Goal: Communication & Community: Answer question/provide support

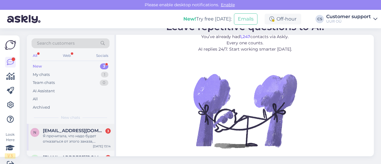
click at [75, 140] on div "Я прочитала, что надо будет отказаться от этого заказа, отправить вещь назад и …" at bounding box center [77, 138] width 68 height 11
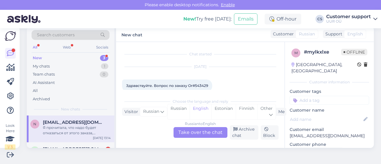
scroll to position [76, 0]
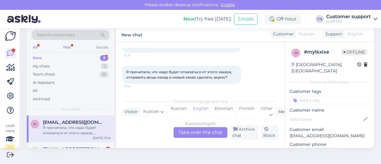
click at [198, 132] on div "Russian to English Take over the chat" at bounding box center [200, 132] width 54 height 11
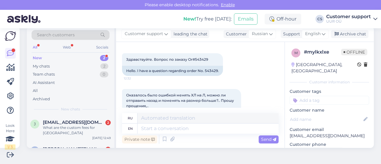
scroll to position [0, 0]
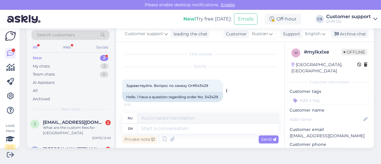
click at [215, 97] on div "Hello. I have a question regarding order No. 543429." at bounding box center [172, 97] width 101 height 10
copy div "543429"
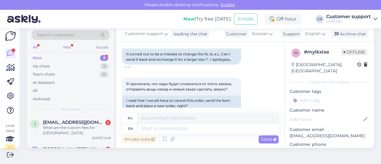
scroll to position [99, 0]
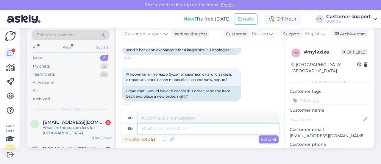
click at [176, 128] on textarea at bounding box center [207, 128] width 141 height 10
type textarea "Hello!"
type textarea "Привет!"
type textarea "Hello! Yes, that"
type textarea "Привет! Да,"
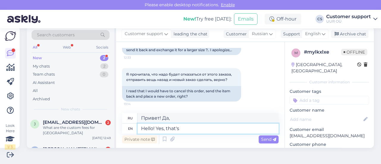
type textarea "Hello! Yes, that's"
type textarea "Привет! Да, это"
type textarea "Hello! Yes, that's correct."
type textarea "Здравствуйте! Да, всё верно."
type textarea "Hello! Yes, that's correct. Please r"
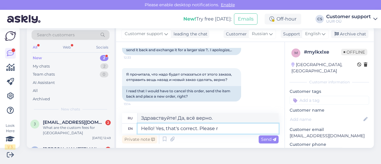
type textarea "Здравствуйте! Да, всё верно. Пожалуйста."
type textarea "Hello! Yes, that's correct. Please return t"
type textarea "Здравствуйте! Да, всё верно. Пожалуйста, верните."
type textarea "Hello! Yes, that's correct. Please return the order to"
type textarea "Здравствуйте! Да, всё верно. Пожалуйста, верните заказ."
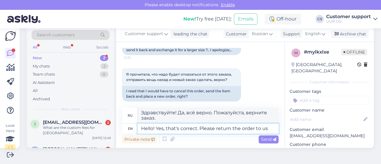
type textarea "Hello! Yes, that's correct. Please return the order to us"
type textarea "Здравствуйте! Да, всё верно. Пожалуйста, верните нам заказ."
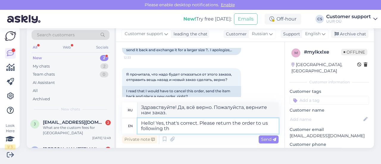
type textarea "Hello! Yes, that's correct. Please return the order to us following the"
type textarea "Здравствуйте! Да, всё верно. Пожалуйста, верните нам заказ следующим образом."
type textarea "Hello! Yes, that's correct. Please return the order to us following the"
type textarea "Здравствуйте! Да, всё верно. Пожалуйста, верните нам заказ, следуя"
type textarea "Hello! Yes, that's correct. Please return the order to us following the return i"
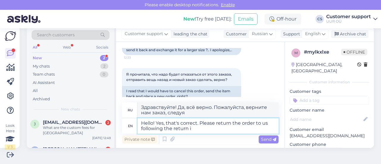
type textarea "Здравствуйте! Да, всё верно. Пожалуйста, верните нам заказ после возврата."
type textarea "Hello! Yes, that's correct. Please return the order to us following the return …"
type textarea "Здравствуйте! Да, всё верно. Пожалуйста, верните нам заказ, следуя инструкциям …"
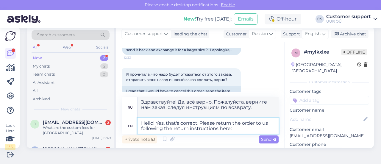
type textarea "Hello! Yes, that's correct. Please return the order to us following the return …"
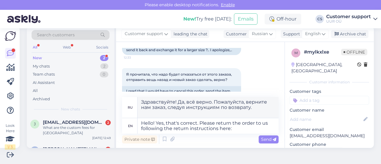
type textarea "Здравствуйте! Да, всё верно. Пожалуйста, верните нам заказ, следуя инструкциям …"
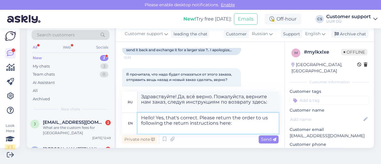
paste textarea "[URL][DOMAIN_NAME]"
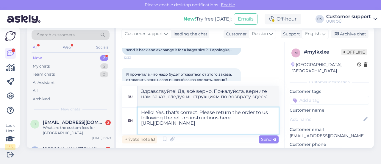
type textarea "Hello! Yes, that's correct. Please return the order to us following the return …"
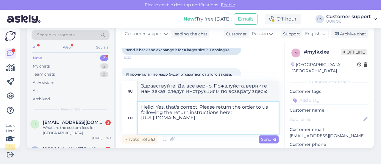
type textarea "Здравствуйте! Да, всё верно. Пожалуйста, верните нам заказ [URL][DOMAIN_NAME] с…"
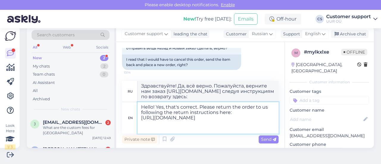
scroll to position [131, 0]
type textarea "Hello! Yes, that's correct. Please return the order to us following the return …"
type textarea "Здравствуйте! Да, всё верно. Пожалуйста, верните нам заказ, следуя инструкциям …"
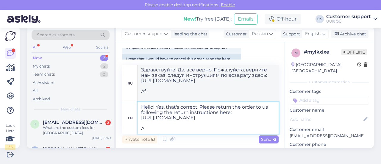
type textarea "Hello! Yes, that's correct. Please return the order to us following the return …"
type textarea "Здравствуйте! Да, всё верно. Пожалуйста, верните нам заказ [URL][DOMAIN_NAME] с…"
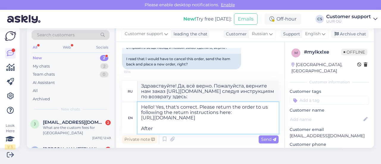
type textarea "Hello! Yes, that's correct. Please return the order to us following the return …"
type textarea "Здравствуйте! Да, всё верно. Пожалуйста, верните нам заказ, следуя инструкциям …"
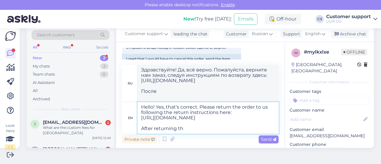
type textarea "Hello! Yes, that's correct. Please return the order to us following the return …"
type textarea "Здравствуйте! Да, всё верно. Пожалуйста, верните нам заказ, следуя инструкциям …"
type textarea "Hello! Yes, that's correct. Please return the order to us following the return …"
type textarea "Здравствуйте! Да, всё верно. Пожалуйста, верните нам заказ, следуя инструкциям …"
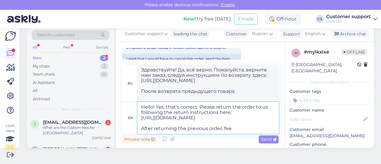
type textarea "Hello! Yes, that's correct. Please return the order to us following the return …"
type textarea "Здравствуйте! Да, всё верно. Пожалуйста, верните нам заказ, следуя инструкциям …"
type textarea "Hello! Yes, that's correct. Please return the order to us following the return …"
type textarea "Здравствуйте! Да, всё верно. Пожалуйста, верните нам заказ, следуя инструкциям …"
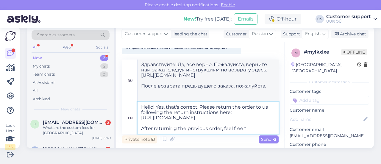
type textarea "Hello! Yes, that's correct. Please return the order to us following the return …"
type textarea "Здравствуйте! Да, всё верно. Пожалуйста, верните нам заказ, следуя инструкциям …"
type textarea "Hello! Yes, that's correct. Please return the order to us following the return …"
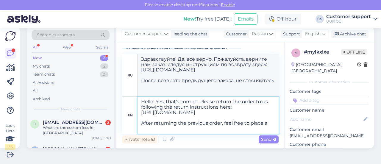
type textarea "Здравствуйте! Да, всё верно. Пожалуйста, верните нам заказ, следуя инструкциям …"
type textarea "Hello! Yes, that's correct. Please return the order to us following the return …"
type textarea "Здравствуйте! Да, всё верно. Пожалуйста, верните нам заказ, следуя инструкциям …"
type textarea "Hello! Yes, that's correct. Please return the order to us following the return …"
type textarea "Здравствуйте! Да, всё верно. Пожалуйста, верните нам заказ, следуя инструкциям …"
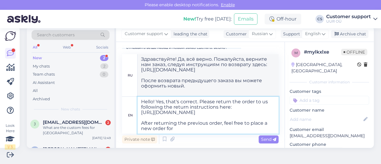
type textarea "Hello! Yes, that's correct. Please return the order to us following the return …"
type textarea "Здравствуйте! Да, всё верно. Пожалуйста, верните нам заказ, следуя инструкциям …"
type textarea "Hello! Yes, that's correct. Please return the order to us following the return …"
type textarea "Здравствуйте! Да, всё верно. Пожалуйста, верните нам заказ, следуя инструкциям …"
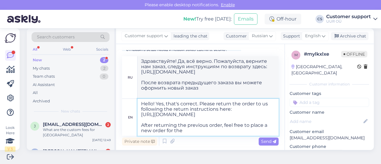
scroll to position [9, 0]
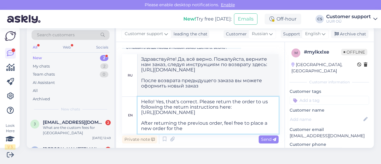
click at [187, 128] on textarea "Hello! Yes, that's correct. Please return the order to us following the return …" at bounding box center [207, 115] width 141 height 37
type textarea "Hello! Yes, that's correct. Please return the order to us following the return …"
type textarea "Здравствуйте! Да, всё верно. Пожалуйста, верните нам заказ, следуя инструкциям …"
type textarea "Hello! Yes, that's correct. Please return the order to us following the return …"
type textarea "Здравствуйте! Да, всё верно. Пожалуйста, верните нам заказ, следуя инструкциям …"
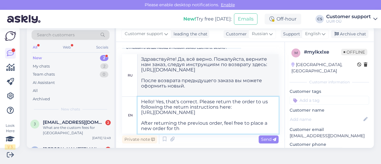
type textarea "Hello! Yes, that's correct. Please return the order to us following the return …"
type textarea "Здравствуйте! Да, всё верно. Пожалуйста, верните нам заказ, следуя инструкциям …"
type textarea "Hello! Yes, that's correct. Please return the order to us following the return …"
type textarea "Здравствуйте! Да, всё верно. Пожалуйста, верните нам заказ, следуя инструкциям …"
type textarea "Hello! Yes, that's correct. Please return the order to us following the return …"
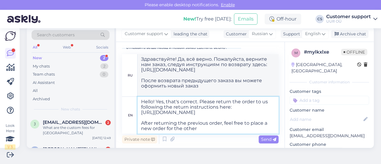
type textarea "Здравствуйте! Да, всё верно. Пожалуйста, верните нам заказ, следуя инструкциям …"
type textarea "Hello! Yes, that's correct. Please return the order to us following the return …"
type textarea "Здравствуйте! Да, всё верно. Пожалуйста, верните нам заказ, следуя инструкциям …"
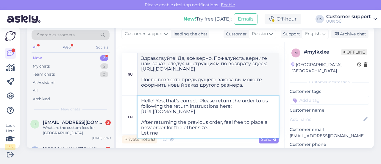
type textarea "Hello! Yes, that's correct. Please return the order to us following the return …"
type textarea "Здравствуйте! Да, всё верно. Пожалуйста, верните нам заказ, следуя инструкциям …"
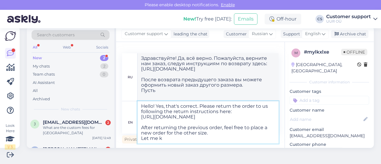
type textarea "Hello! Yes, that's correct. Please return the order to us following the return …"
type textarea "Здравствуйте! Да, всё верно. Пожалуйста, верните нам заказ, следуя инструкциям …"
type textarea "Hello! Yes, that's correct. Please return the order to us following the return …"
type textarea "Здравствуйте! Да, всё верно. Пожалуйста, верните нам заказ, следуя инструкциям …"
type textarea "Hello! Yes, that's correct. Please return the order to us following the return …"
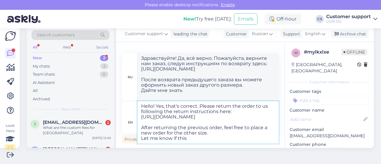
type textarea "Здравствуйте! Да, всё верно. Пожалуйста, верните нам заказ, следуя инструкциям …"
type textarea "Hello! Yes, that's correct. Please return the order to us following the return …"
type textarea "Здравствуйте! Да, всё верно. Пожалуйста, верните нам заказ, следуя инструкциям …"
type textarea "Hello! Yes, that's correct. Please return the order to us following the return …"
type textarea "Здравствуйте! Да, всё верно. Пожалуйста, верните нам заказ, следуя инструкциям …"
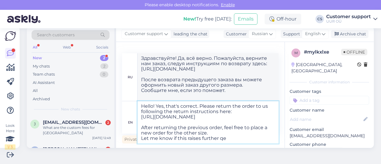
type textarea "Hello! Yes, that's correct. Please return the order to us following the return …"
type textarea "Здравствуйте! Да, всё верно. Пожалуйста, верните нам заказ, следуя инструкциям …"
type textarea "Hello! Yes, that's correct. Please return the order to us following the return …"
type textarea "Здравствуйте! Да, всё верно. Пожалуйста, верните нам заказ, следуя инструкциям …"
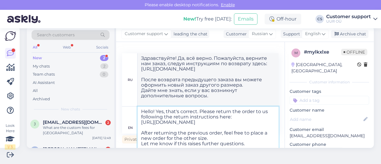
click at [209, 146] on textarea "Hello! Yes, that's correct. Please return the order to us following the return …" at bounding box center [207, 128] width 141 height 42
type textarea "Hello! Yes, that's correct. Please return the order to us following the return …"
type textarea "Здравствуйте! Да, всё верно. Пожалуйста, верните нам заказ, следуя инструкциям …"
type textarea "Hello! Yes, that's correct. Please return the order to us following the return …"
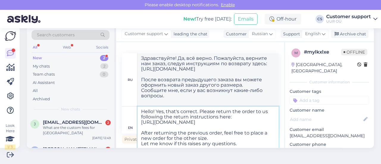
type textarea "Здравствуйте! Да, всё верно. Пожалуйста, верните нам заказ, следуя инструкциям …"
click at [249, 141] on textarea "Hello! Yes, that's correct. Please return the order to us following the return …" at bounding box center [207, 128] width 141 height 42
click at [187, 137] on textarea "Hello! Yes, that's correct. Please return the order to us following the return …" at bounding box center [207, 128] width 141 height 42
type textarea "Hello! Yes, that's correct. Please return the order to us following the return …"
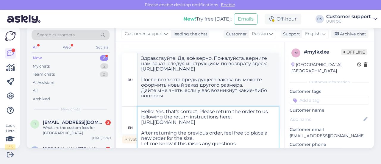
type textarea "Здравствуйте! Да, всё верно. Пожалуйста, верните нам заказ, следуя инструкциям …"
type textarea "Hello! Yes, that's correct. Please return the order to us following the return …"
type textarea "Здравствуйте! Да, всё верно. Пожалуйста, верните нам заказ, следуя инструкциям …"
type textarea "Hello! Yes, that's correct. Please return the order to us following the return …"
type textarea "Здравствуйте! Да, всё верно. Пожалуйста, верните нам заказ, следуя инструкциям …"
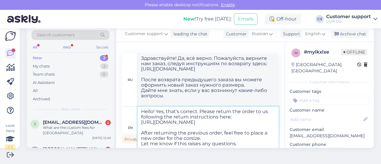
type textarea "Hello! Yes, that's correct. Please return the order to us following the return …"
type textarea "Здравствуйте! Да, всё верно. Пожалуйста, верните нам заказ, следуя инструкциям …"
type textarea "Hello! Yes, that's correct. Please return the order to us following the return …"
type textarea "Здравствуйте! Да, всё верно. Пожалуйста, верните нам заказ, следуя инструкциям …"
type textarea "Hello! Yes, that's correct. Please return the order to us following the return …"
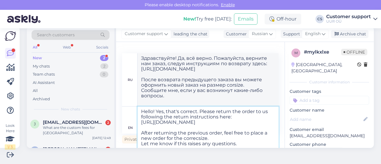
type textarea "Здравствуйте! Да, всё верно. Пожалуйста, верните нам заказ, следуя инструкциям …"
type textarea "Hello! Yes, that's correct. Please return the order to us following the return …"
type textarea "Здравствуйте! Да, всё верно. Пожалуйста, верните нам заказ, следуя инструкциям …"
click at [242, 139] on textarea "Hello! Yes, that's correct. Please return the order to us following the return …" at bounding box center [207, 128] width 141 height 42
click at [241, 143] on textarea "Hello! Yes, that's correct. Please return the order to us following the return …" at bounding box center [207, 128] width 141 height 42
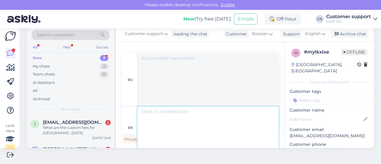
scroll to position [0, 0]
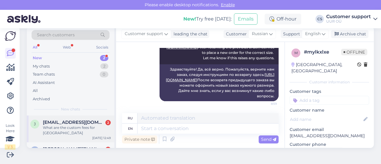
click at [55, 128] on div "What are the custom fees for [GEOGRAPHIC_DATA]" at bounding box center [77, 130] width 68 height 11
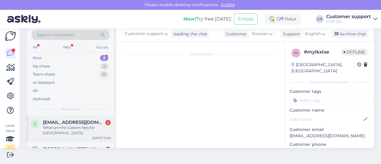
scroll to position [34, 0]
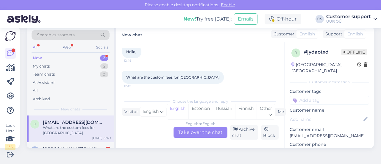
click at [207, 132] on div "English to English Take over the chat" at bounding box center [200, 132] width 54 height 11
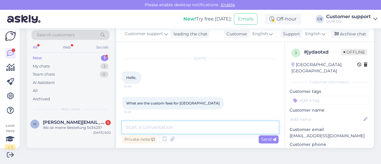
click at [163, 132] on textarea at bounding box center [200, 127] width 157 height 12
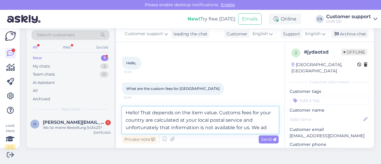
scroll to position [30, 0]
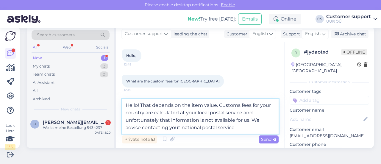
click at [179, 126] on textarea "Hello! That depends on the item value. Customs fees for your country are calcul…" at bounding box center [200, 116] width 157 height 35
click at [238, 127] on textarea "Hello! That depends on the item value. Customs fees for your country are calcul…" at bounding box center [200, 116] width 157 height 35
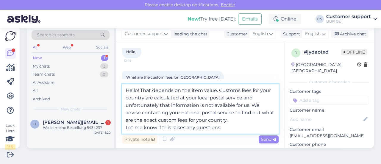
click at [143, 90] on textarea "Hello! That depends on the item value. Customs fees for your country are calcul…" at bounding box center [200, 108] width 157 height 49
click at [192, 88] on textarea "Hello! Custom fees depends on the item value. Customs fees for your country are…" at bounding box center [200, 108] width 157 height 49
type textarea "Hello! Custom fees depend on the item value. Customs fees for your country are …"
click at [233, 126] on textarea "Hello! Custom fees depend on the item value. Customs fees for your country are …" at bounding box center [200, 108] width 157 height 49
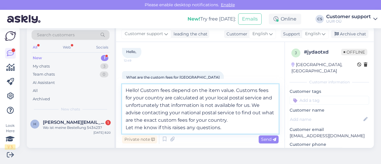
click at [242, 128] on textarea "Hello! Custom fees depend on the item value. Customs fees for your country are …" at bounding box center [200, 108] width 157 height 49
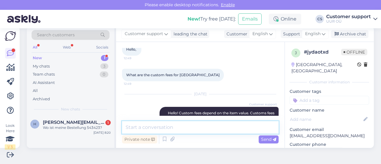
scroll to position [0, 0]
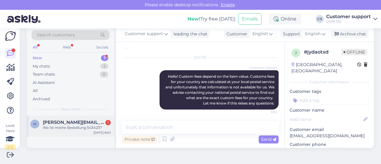
click at [66, 121] on span "[PERSON_NAME][EMAIL_ADDRESS][DOMAIN_NAME]" at bounding box center [74, 122] width 62 height 5
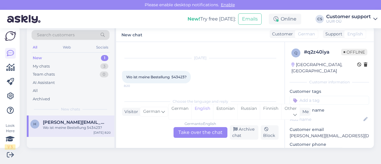
scroll to position [8, 0]
click at [211, 132] on div "German to English Take over the chat" at bounding box center [200, 132] width 54 height 11
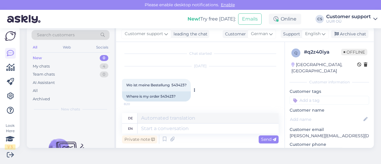
click at [166, 95] on div "Where is my order 543423?" at bounding box center [156, 96] width 69 height 10
click at [165, 95] on div "Where is my order 543423?" at bounding box center [156, 96] width 69 height 10
copy div "543423"
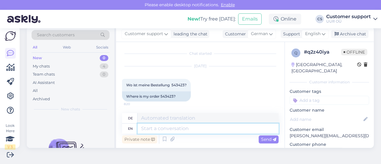
click at [182, 128] on textarea at bounding box center [207, 128] width 141 height 10
type textarea "Hello! W"
type textarea "Hallo!"
type textarea "Hello! We ap"
type textarea "Hallo! Wir"
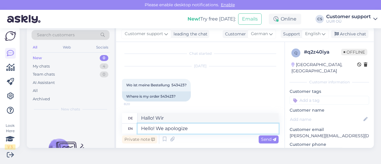
type textarea "Hello! We apologize t"
type textarea "Hallo! Wir entschuldigen uns"
type textarea "Hello! We apologize that"
type textarea "Hallo! Wir entschuldigen uns, dass"
type textarea "Hello! We apologize that your or"
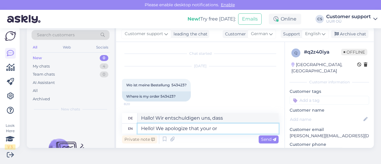
type textarea "Hallo! Wir entschuldigen uns, dass Ihr"
type textarea "Hello! We apologize that your order pr"
type textarea "Hallo! Wir entschuldigen uns, dass Ihre Bestellung"
type textarea "Hello! We apologize that your order processing ha"
type textarea "Hallo! Wir entschuldigen uns, dass Ihre Bestellabwicklung"
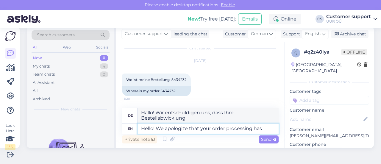
type textarea "Hello! We apologize that your order processing has t"
type textarea "Hallo! Wir entschuldigen uns, dass Ihre Bestellungsabwicklung"
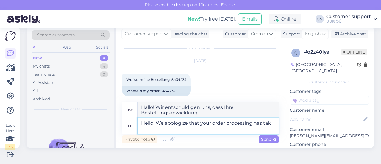
scroll to position [8, 0]
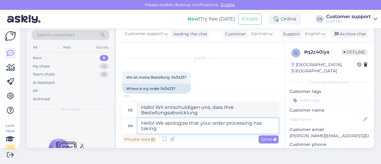
type textarea "Hello! We apologize that your order processing has taking l"
type textarea "Hallo! Wir entschuldigen uns, dass die Bearbeitung Ihrer Bestellung etwas gedau…"
type textarea "Hello! We apologize that your order processing has taking longer t"
type textarea "Hallo! Wir entschuldigen uns, dass die Bearbeitung Ihrer Bestellung länger geda…"
type textarea "Hello! We apologize that your order processing has taking longer than us"
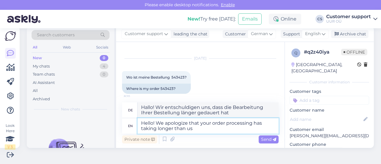
type textarea "Hallo! Wir entschuldigen uns, dass die Bearbeitung Ihrer Bestellung länger geda…"
type textarea "Hello! We apologize that your order processing has taking longer than usual."
type textarea "Hallo! Wir entschuldigen uns, dass die Bearbeitung Ihrer Bestellung länger als …"
type textarea "Hello! We apologize that your order processing has taking lo"
type textarea "Hallo! Wir entschuldigen uns, dass die Bearbeitung Ihrer Bestellung länger geda…"
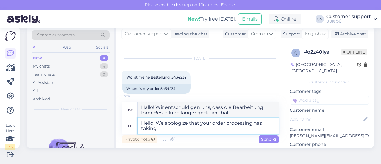
type textarea "Hello! We apologize that your order processing has taking"
type textarea "Hallo! Wir entschuldigen uns, dass die Bearbeitung Ihrer Bestellung etwas gedau…"
type textarea "Hello! We apologize that your order processing has taken longer th"
type textarea "Hallo! Wir entschuldigen uns, dass die Bearbeitung Ihrer Bestellung länger geda…"
type textarea "Hello! We apologize that your order processing has taken longer than usu"
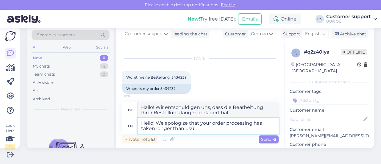
type textarea "Hallo! Wir entschuldigen uns, dass die Bearbeitung Ihrer Bestellung länger geda…"
type textarea "Hello! We apologize that your order processing has taken longer than usual."
type textarea "Hallo! Wir entschuldigen uns, dass die Bearbeitung Ihrer Bestellung länger als …"
type textarea "Hello! We apologize that your order processing has taken longer than usual. We"
type textarea "Hallo! Wir entschuldigen uns, dass die Bearbeitung Ihrer Bestellung länger als …"
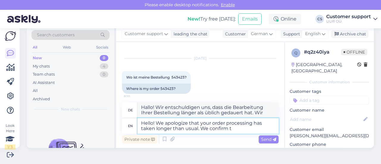
type textarea "Hello! We apologize that your order processing has taken longer than usual. We …"
type textarea "Hallo! Wir entschuldigen uns, dass Ihre Bestellung länger als üblich bearbeitet…"
type textarea "Hello! We apologize that your order processing has taken longer than usual. We …"
type textarea "Hallo! Wir entschuldigen uns, dass die Bearbeitung Ihrer Bestellung länger als …"
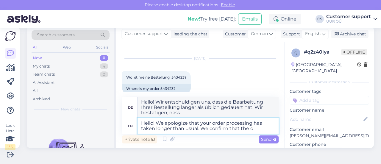
type textarea "Hello! We apologize that your order processing has taken longer than usual. We …"
type textarea "Hallo! Wir entschuldigen uns, dass die Bearbeitung Ihrer Bestellung länger als …"
type textarea "Hello! We apologize that your order processing has taken longer than usual. We …"
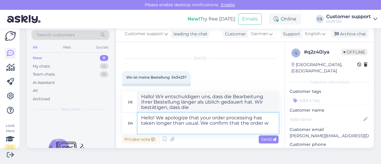
type textarea "Hallo! Wir entschuldigen uns, dass Ihre Bestellung länger als üblich bearbeitet…"
type textarea "Hello! We apologize that your order processing has taken longer than usual. We …"
type textarea "Hallo! Wir entschuldigen uns, dass die Bearbeitung Ihrer Bestellung länger als …"
type textarea "Hello! We apologize that your order processing has taken longer than usual. We …"
type textarea "Hallo! Wir entschuldigen uns, dass Ihre Bestellabwicklung länger als üblich ged…"
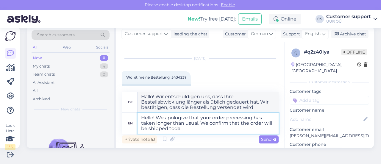
type textarea "Hello! We apologize that your order processing has taken longer than usual. We …"
type textarea "Hallo! Wir entschuldigen uns, dass die Bearbeitung Ihrer Bestellung länger als …"
type textarea "Hello! We apologize that your order processing has taken longer than usual. We …"
type textarea "Hallo! Wir entschuldigen uns, dass die Bearbeitung Ihrer Bestellung länger als …"
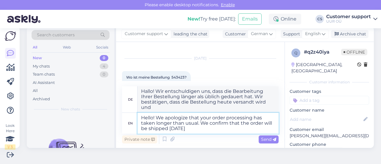
type textarea "Hello! We apologize that your order processing has taken longer than usual. We …"
type textarea "Hallo! Wir entschuldigen uns, dass die Bearbeitung Ihrer Bestellung länger als …"
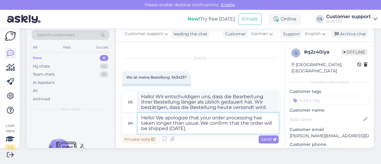
type textarea "Hello! We apologize that your order processing has taken longer than usual. We …"
type textarea "Hallo! Wir entschuldigen uns, dass die Bearbeitung Ihrer Bestellung länger als …"
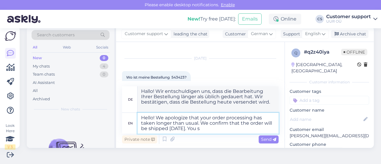
type textarea "Hello! We apologize that your order processing has taken longer than usual. We …"
type textarea "Hallo! Wir entschuldigen uns, dass die Bearbeitung Ihrer Bestellung länger als …"
type textarea "Hello! We apologize that your order processing has taken longer than usual. We …"
type textarea "Hallo! Wir entschuldigen uns, dass die Bearbeitung Ihrer Bestellung länger als …"
type textarea "Hello! We apologize that your order processing has taken longer than usual. We …"
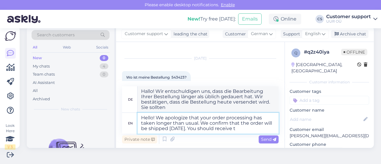
type textarea "Hallo! Wir entschuldigen uns, dass die Bearbeitung Ihrer Bestellung länger als …"
type textarea "Hello! We apologize that your order processing has taken longer than usual. We …"
type textarea "Hallo! Wir entschuldigen uns, dass die Bearbeitung Ihrer Bestellung länger als …"
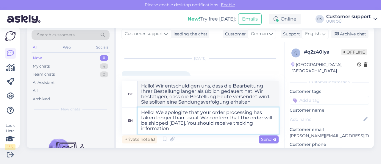
type textarea "Hello! We apologize that your order processing has taken longer than usual. We …"
type textarea "Hallo! Wir entschuldigen uns, dass die Bearbeitung Ihrer Bestellung länger als …"
type textarea "Hello! We apologize that your order processing has taken longer than usual. We …"
type textarea "Hallo! Wir entschuldigen uns, dass die Bearbeitung Ihrer Bestellung länger als …"
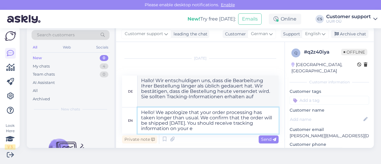
type textarea "Hello! We apologize that your order processing has taken longer than usual. We …"
type textarea "Hallo! Wir entschuldigen uns, dass die Bearbeitung Ihrer Bestellung länger als …"
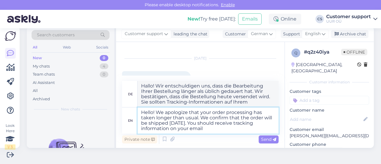
type textarea "Hello! We apologize that your order processing has taken longer than usual. We …"
type textarea "Hallo! Wir entschuldigen uns, dass die Bearbeitung Ihrer Bestellung länger als …"
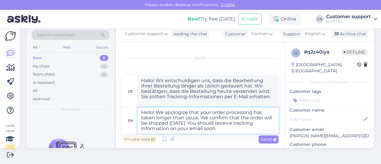
type textarea "Hello! We apologize that your order processing has taken longer than usual. We …"
type textarea "Hallo! Wir entschuldigen uns, dass die Bearbeitung Ihrer Bestellung länger als …"
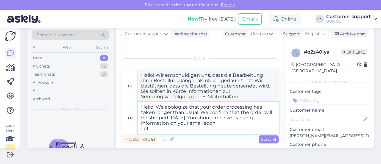
type textarea "Hello! We apologize that your order processing has taken longer than usual. We …"
type textarea "Hallo! Wir entschuldigen uns, dass die Bearbeitung Ihrer Bestellung länger als …"
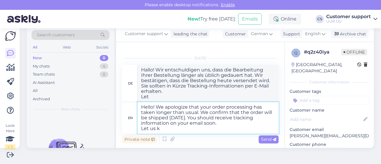
type textarea "Hello! We apologize that your order processing has taken longer than usual. We …"
type textarea "Hallo! Wir entschuldigen uns, dass die Bearbeitung Ihrer Bestellung länger als …"
type textarea "Hello! We apologize that your order processing has taken longer than usual. We …"
type textarea "Hallo! Wir entschuldigen uns, dass die Bearbeitung Ihrer Bestellung länger als …"
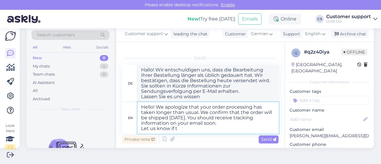
type textarea "Hello! We apologize that your order processing has taken longer than usual. We …"
type textarea "Hallo! Wir entschuldigen uns, dass die Bearbeitung Ihrer Bestellung länger als …"
type textarea "Hello! We apologize that your order processing has taken longer than usual. We …"
type textarea "Hallo! Wir entschuldigen uns, dass die Bearbeitung Ihrer Bestellung länger als …"
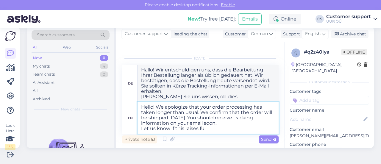
type textarea "Hello! We apologize that your order processing has taken longer than usual. We …"
type textarea "Hallo! Wir entschuldigen uns, dass die Bearbeitung Ihrer Bestellung länger als …"
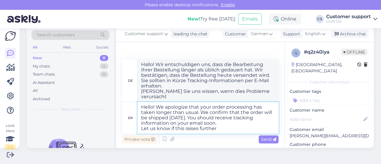
type textarea "Hello! We apologize that your order processing has taken longer than usual. We …"
type textarea "Hallo! Wir entschuldigen uns, dass die Bearbeitung Ihrer Bestellung länger als …"
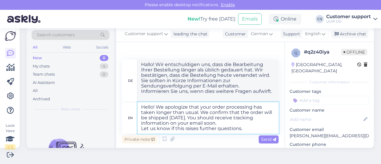
type textarea "Hello! We apologize that your order processing has taken longer than usual. We …"
type textarea "Hallo! Wir entschuldigen uns, dass die Bearbeitung Ihrer Bestellung länger als …"
click at [249, 126] on textarea "Hello! We apologize that your order processing has taken longer than usual. We …" at bounding box center [207, 118] width 141 height 32
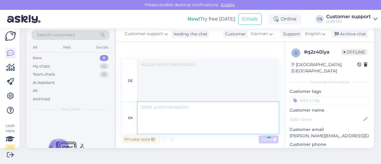
scroll to position [97, 0]
